Goal: Find specific page/section: Find specific page/section

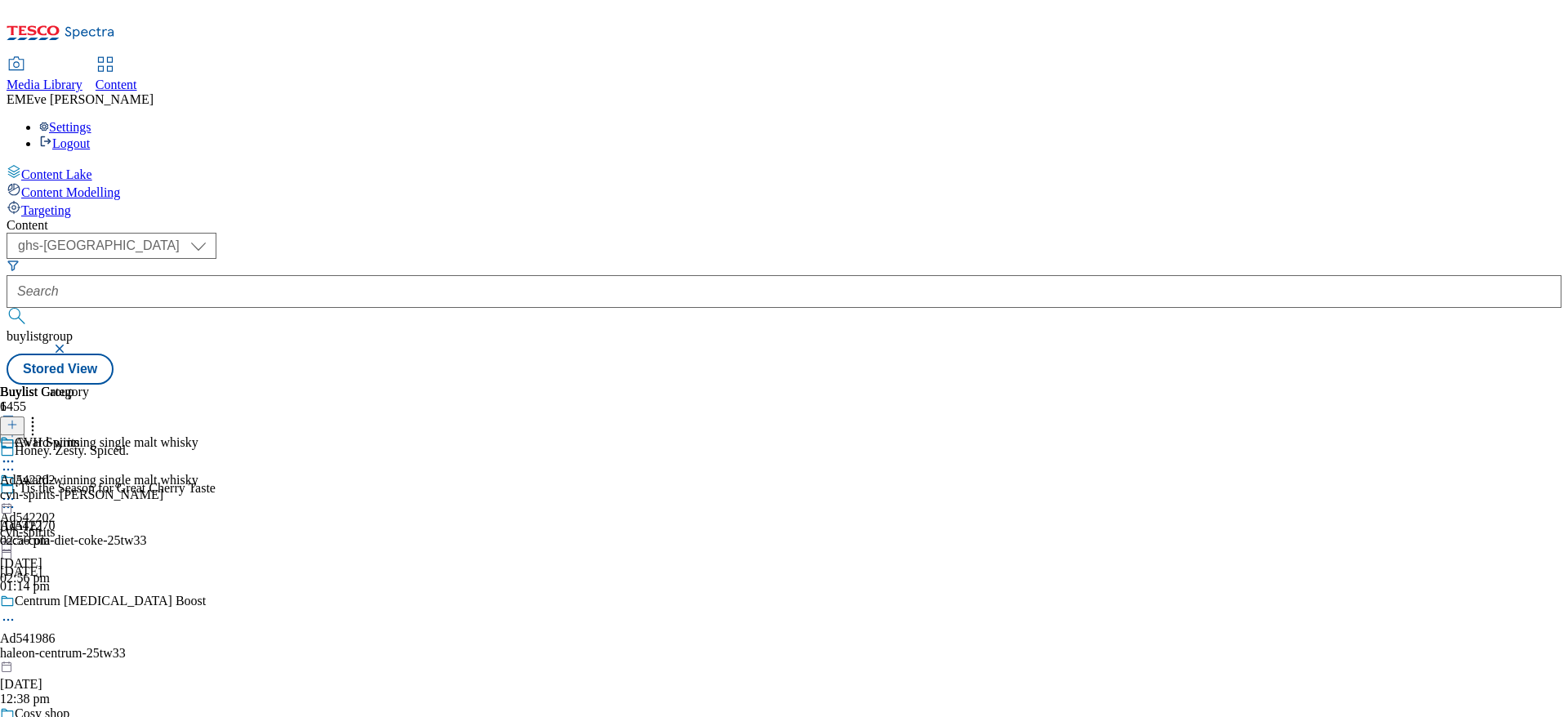
select select "ghs-[GEOGRAPHIC_DATA]"
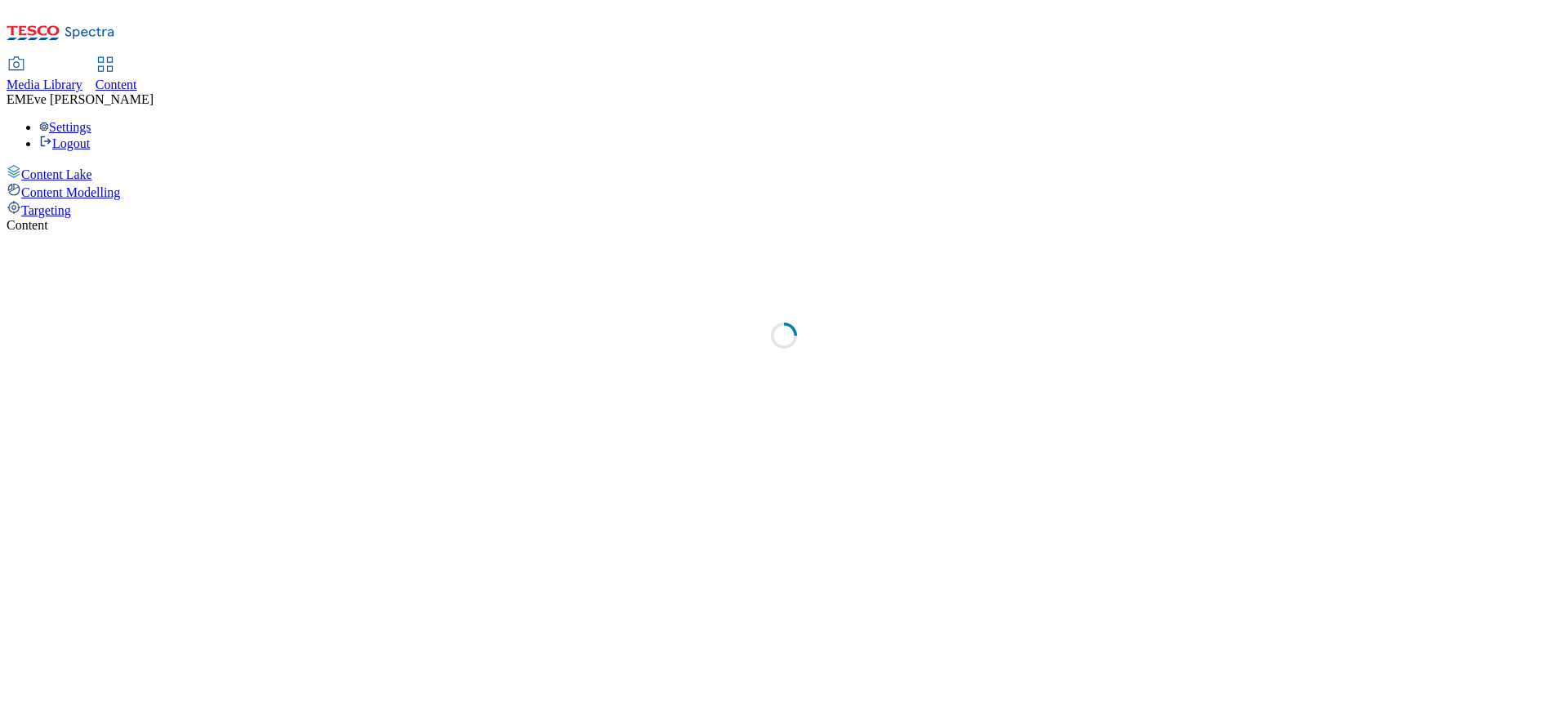
select select "ghs-[GEOGRAPHIC_DATA]"
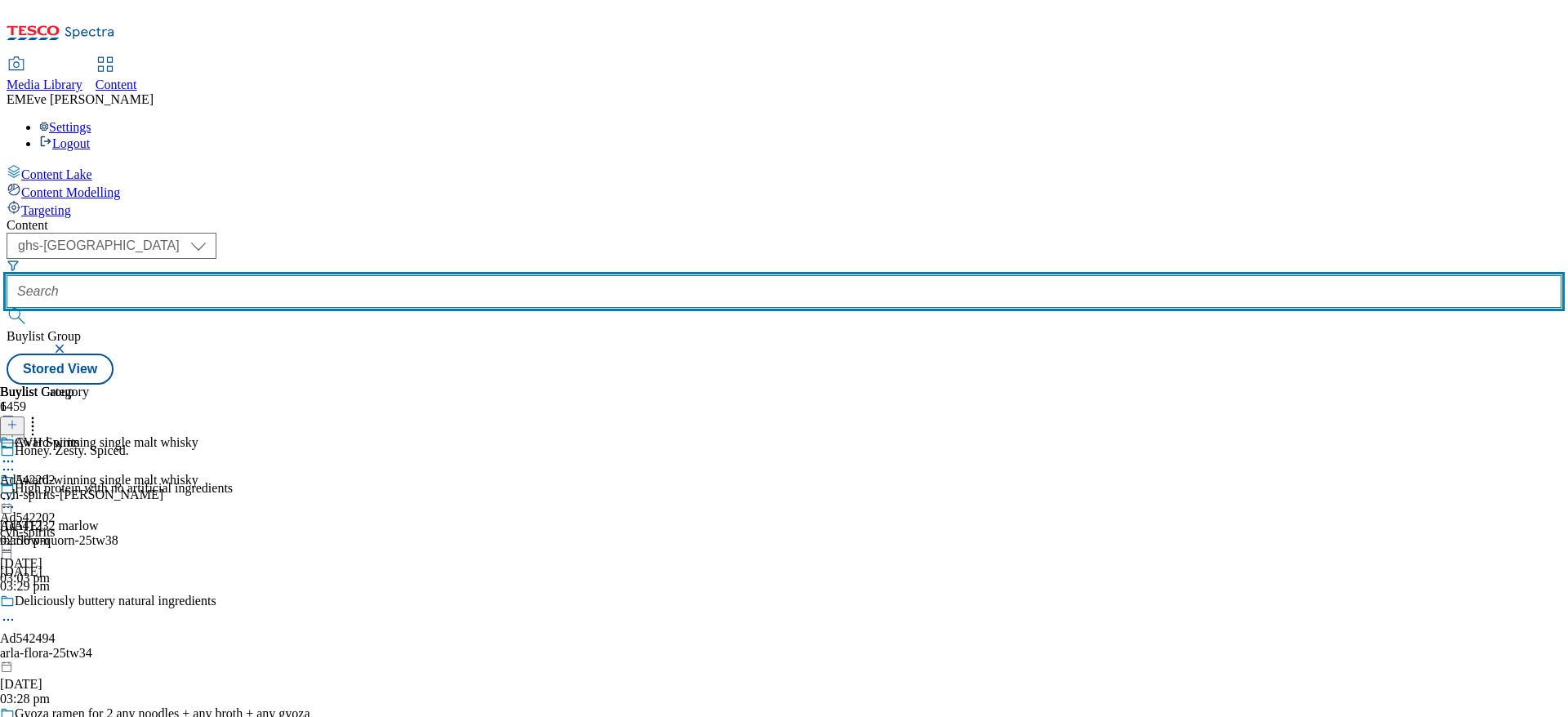
click at [382, 275] on input "text" at bounding box center [784, 291] width 1555 height 33
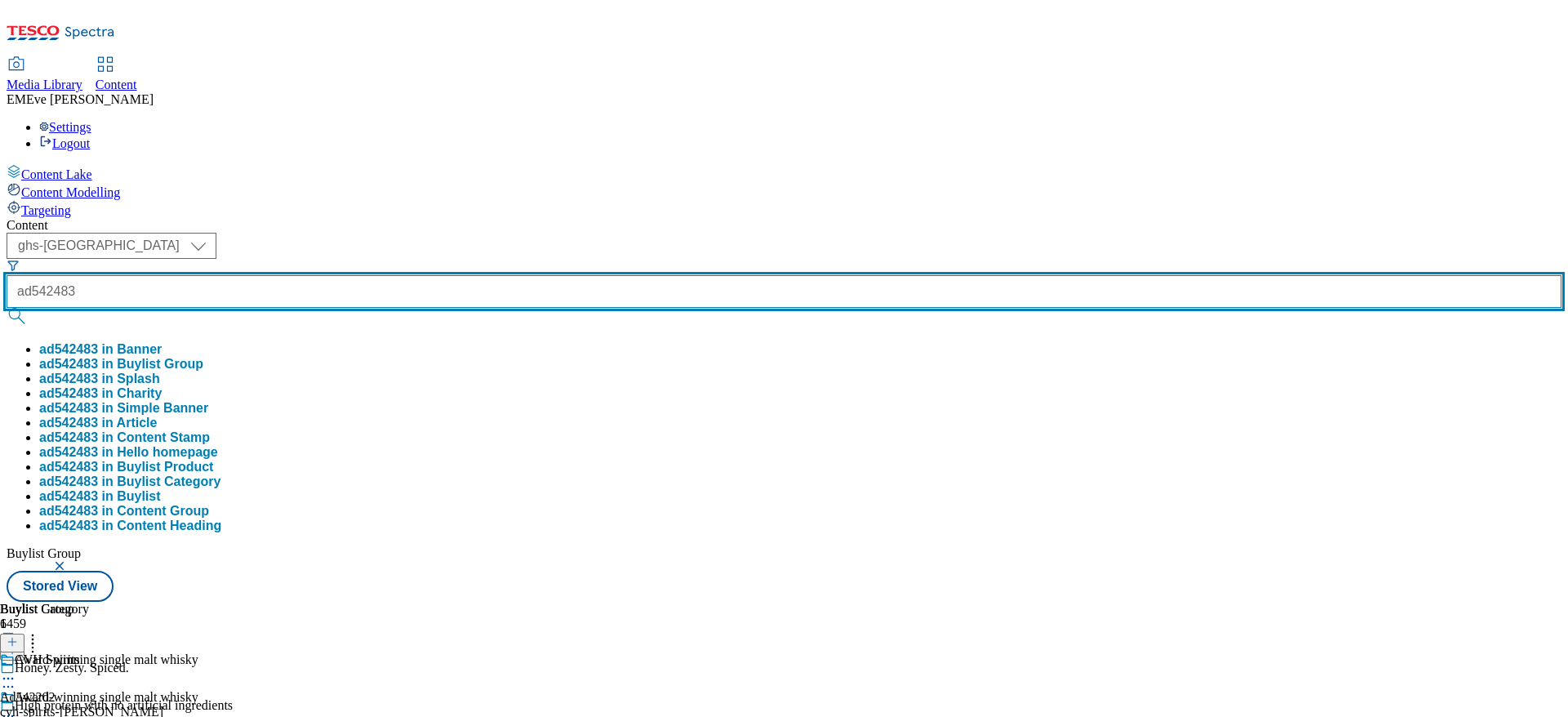
type input "ad542483"
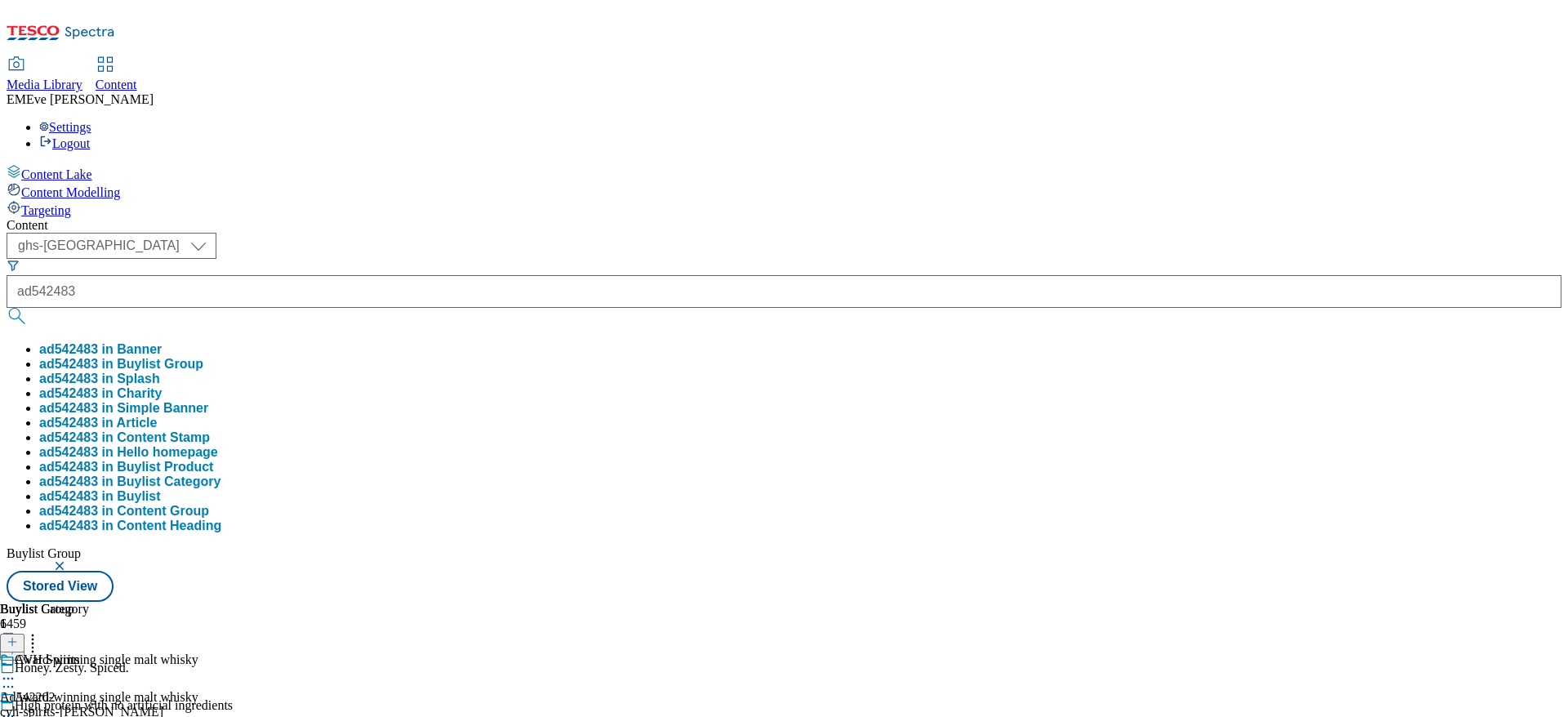
click at [204, 357] on button "ad542483 in Buylist Group" at bounding box center [121, 363] width 164 height 14
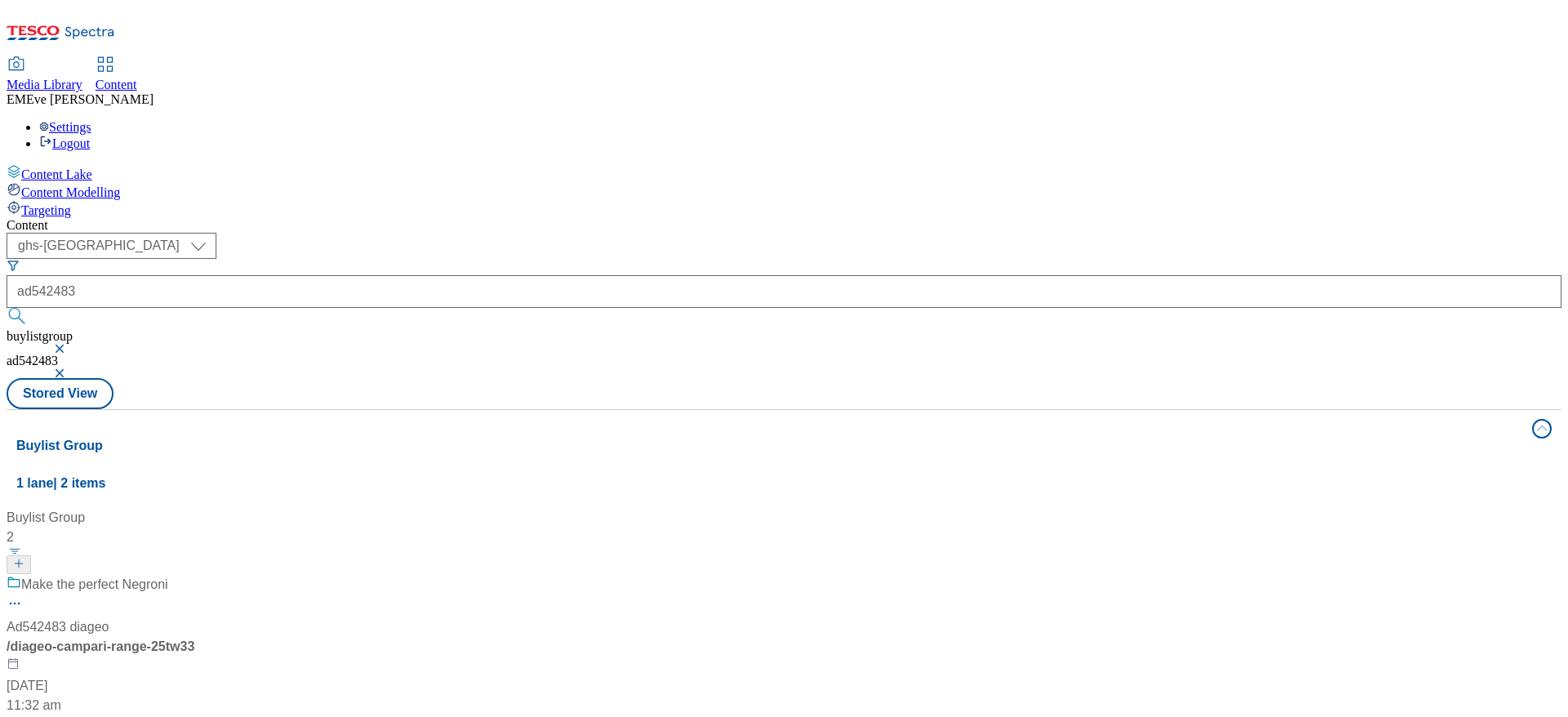
click at [210, 575] on div "Make the perfect Negroni" at bounding box center [109, 596] width 204 height 42
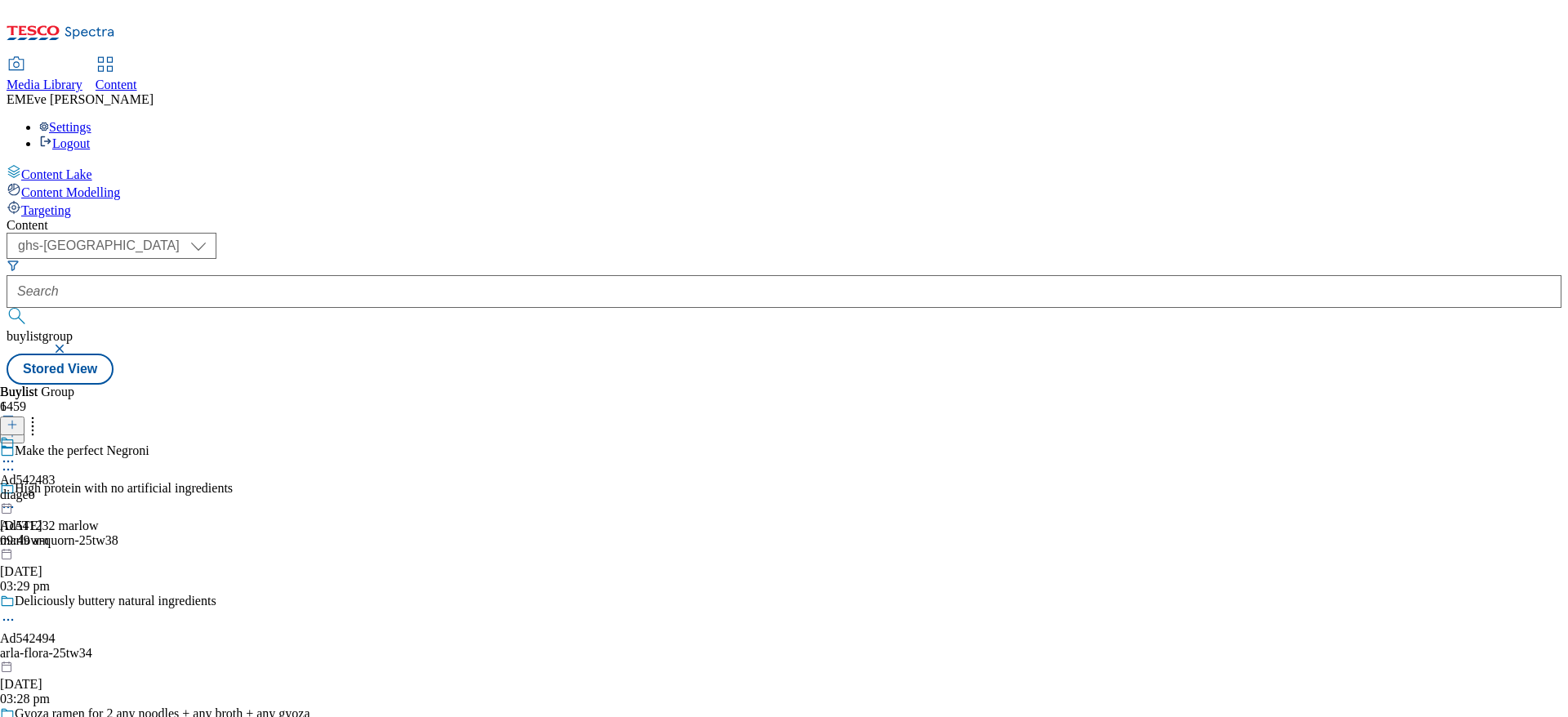
click at [56, 435] on div "Ad542483 diageo 7 Oct 2025 09:49 am" at bounding box center [28, 491] width 56 height 112
click at [52, 435] on span "Diageo" at bounding box center [33, 444] width 37 height 18
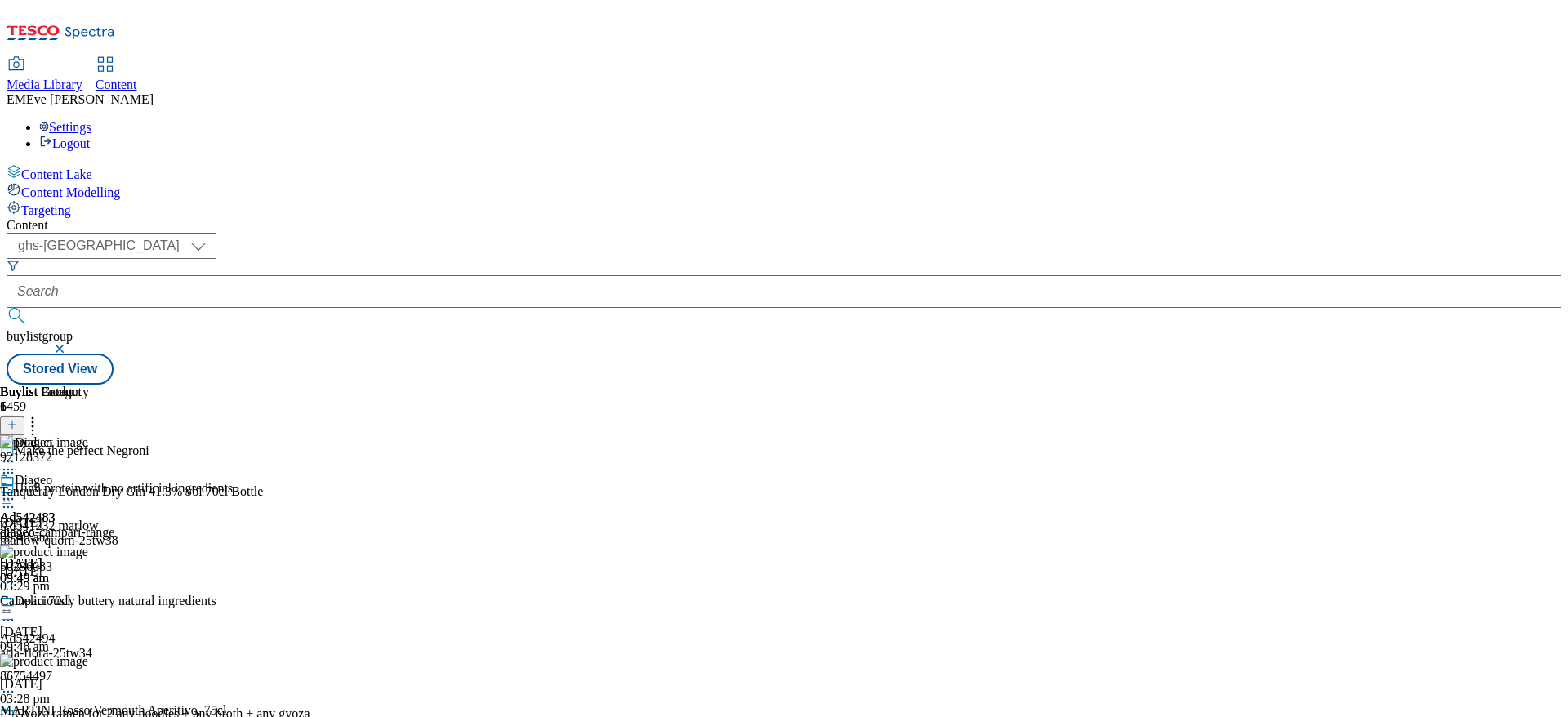
scroll to position [328, 0]
